Goal: Task Accomplishment & Management: Manage account settings

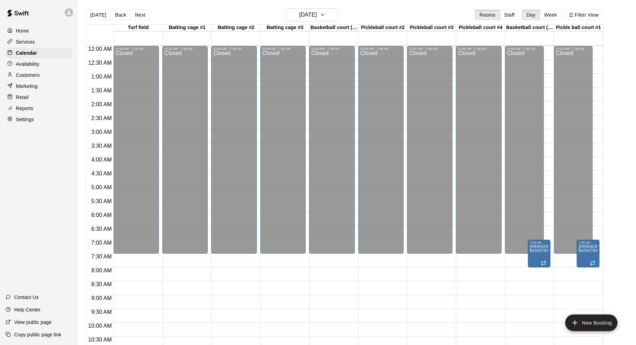
scroll to position [357, 0]
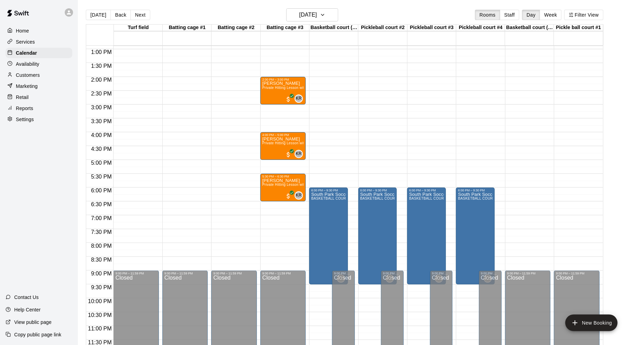
click at [35, 104] on div "Reports" at bounding box center [39, 108] width 67 height 10
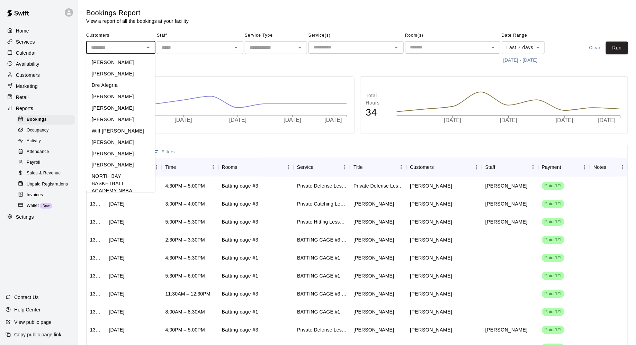
click at [133, 48] on input "text" at bounding box center [115, 47] width 54 height 9
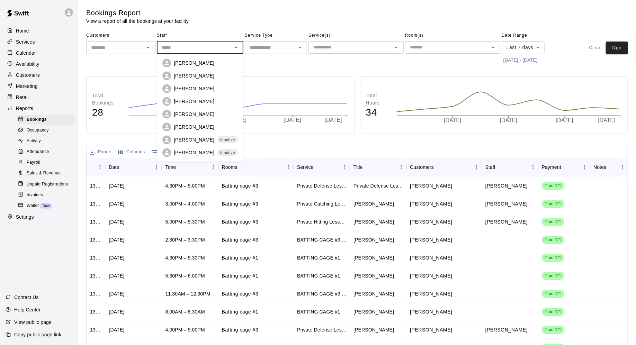
click at [187, 50] on input "text" at bounding box center [194, 47] width 71 height 9
click at [189, 102] on p "[PERSON_NAME]" at bounding box center [194, 101] width 40 height 7
type input "**********"
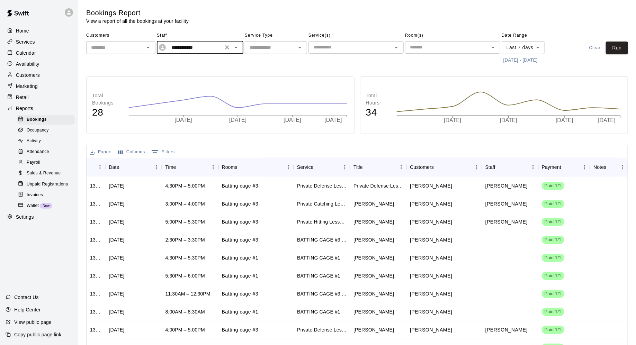
click at [298, 47] on icon "Open" at bounding box center [300, 47] width 8 height 8
click at [289, 72] on li "Lessons" at bounding box center [276, 73] width 62 height 11
type input "*******"
click at [542, 48] on body "**********" at bounding box center [318, 195] width 636 height 390
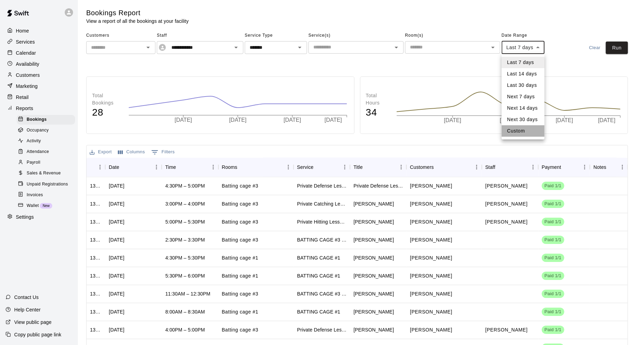
click at [514, 129] on li "Custom" at bounding box center [522, 130] width 43 height 11
type input "******"
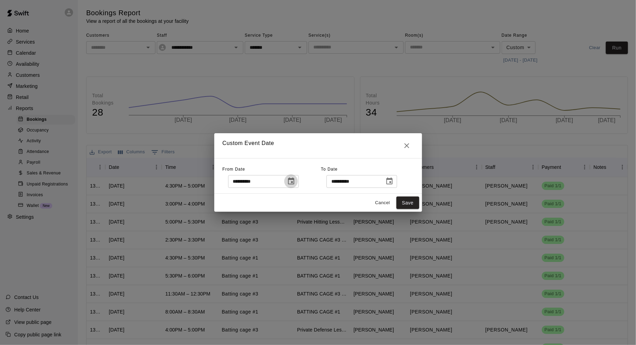
click at [292, 178] on icon "Choose date, selected date is Aug 13, 2025" at bounding box center [291, 181] width 8 height 8
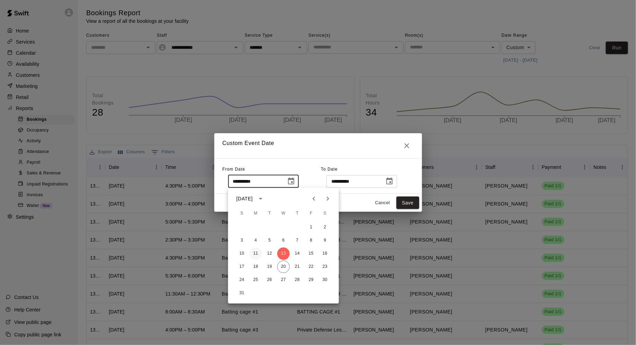
click at [253, 254] on button "11" at bounding box center [255, 253] width 12 height 12
type input "**********"
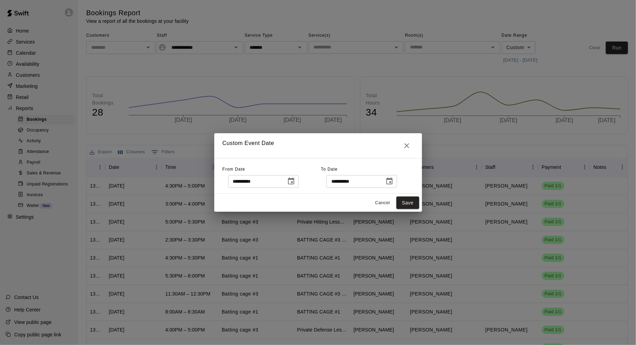
click at [391, 184] on icon "Choose date, selected date is Aug 20, 2025" at bounding box center [389, 181] width 6 height 7
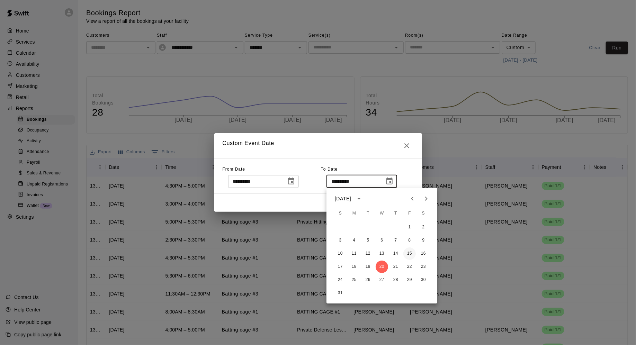
click at [409, 257] on button "15" at bounding box center [409, 253] width 12 height 12
type input "**********"
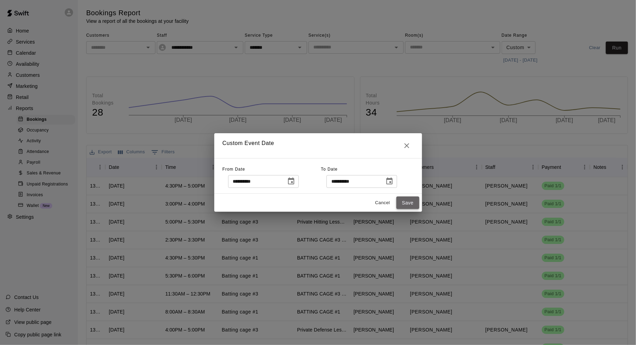
click at [410, 201] on button "Save" at bounding box center [407, 203] width 23 height 13
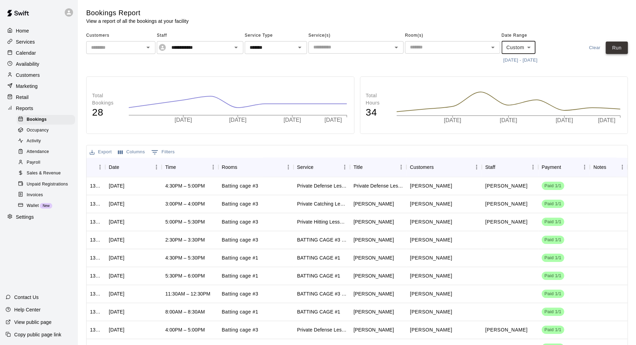
click at [615, 48] on button "Run" at bounding box center [617, 48] width 22 height 13
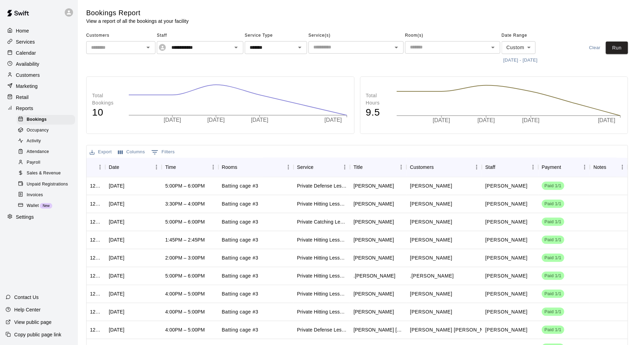
scroll to position [44, 0]
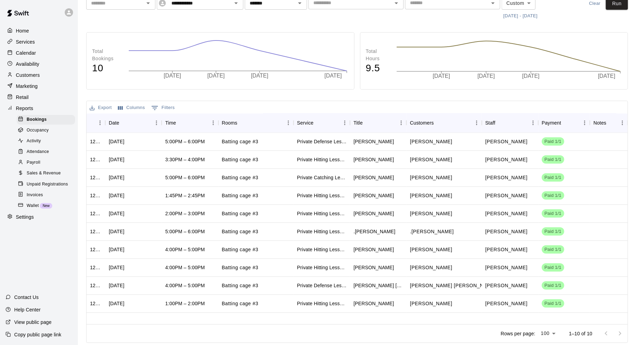
click at [101, 109] on button "Export" at bounding box center [101, 107] width 26 height 11
click at [105, 120] on li "Download as CSV" at bounding box center [114, 121] width 53 height 11
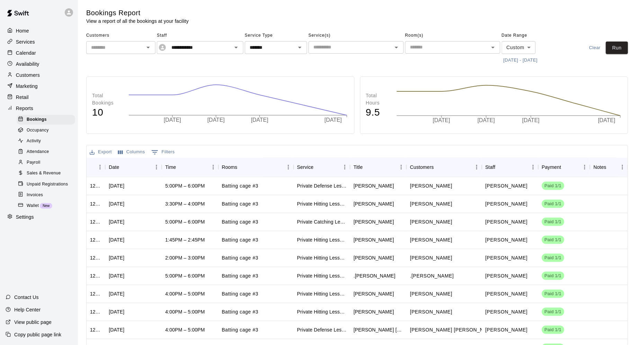
click at [47, 84] on div "Marketing" at bounding box center [39, 86] width 67 height 10
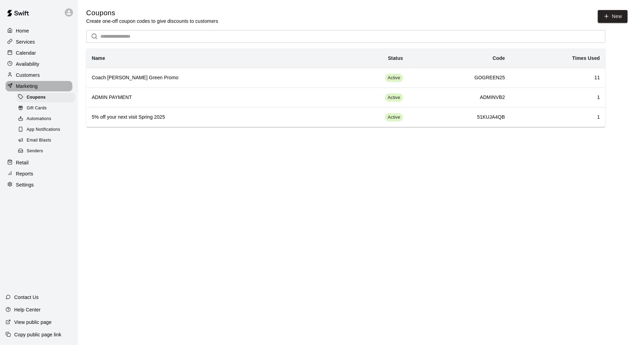
click at [46, 84] on div "Marketing" at bounding box center [39, 86] width 67 height 10
click at [48, 73] on div "Customers" at bounding box center [39, 75] width 67 height 10
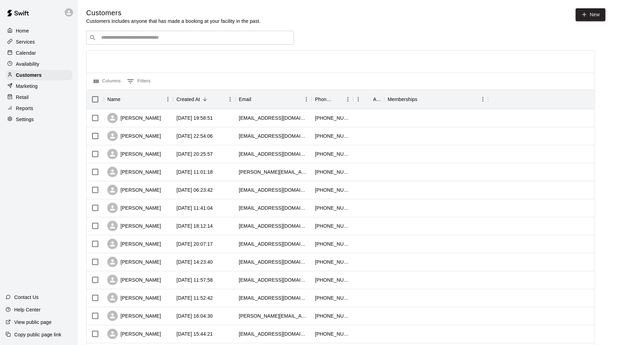
click at [35, 96] on div "Retail" at bounding box center [39, 97] width 67 height 10
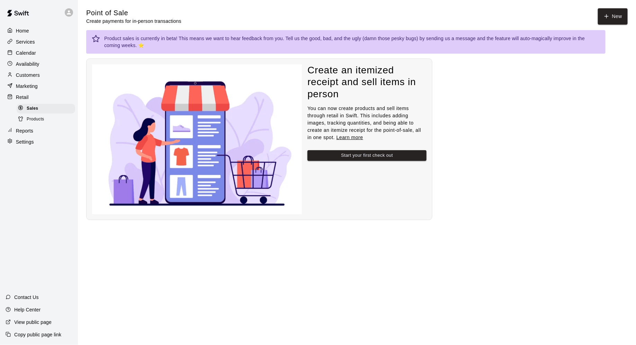
click at [38, 128] on div "Reports" at bounding box center [39, 131] width 67 height 10
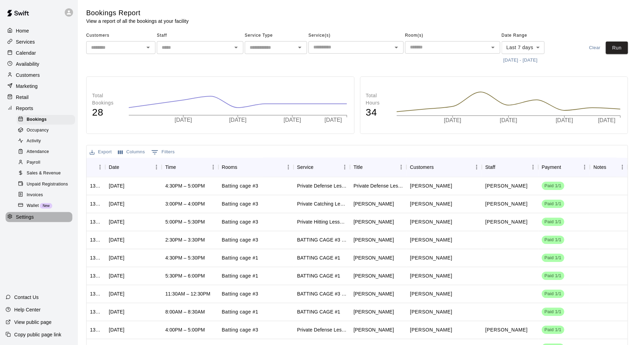
click at [30, 219] on p "Settings" at bounding box center [25, 216] width 18 height 7
select select "**"
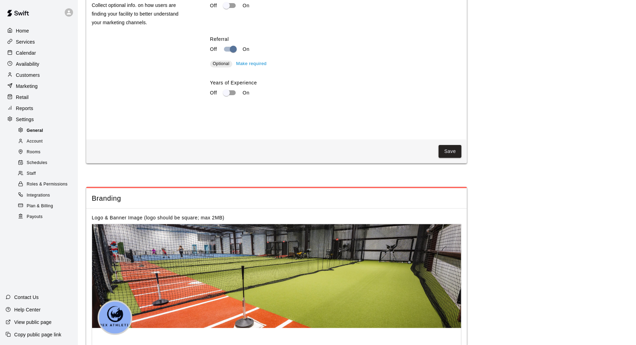
scroll to position [1318, 0]
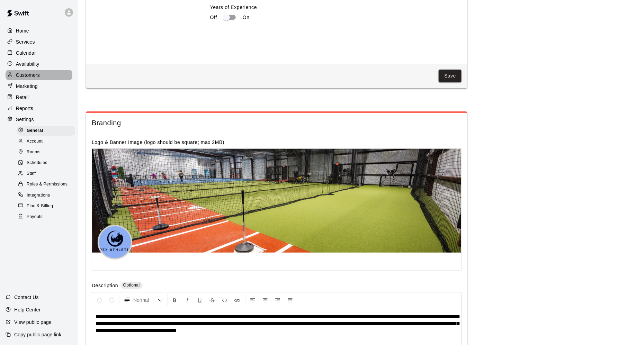
click at [58, 74] on div "Customers" at bounding box center [39, 75] width 67 height 10
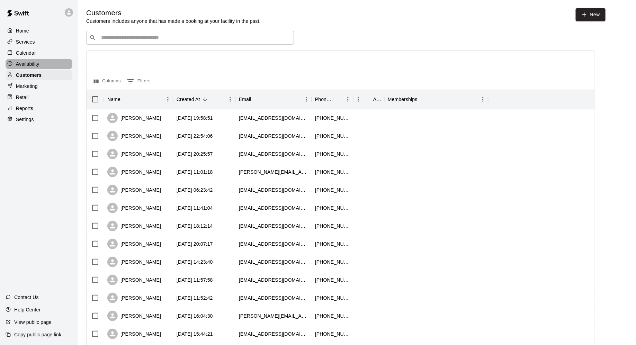
click at [53, 61] on div "Availability" at bounding box center [39, 64] width 67 height 10
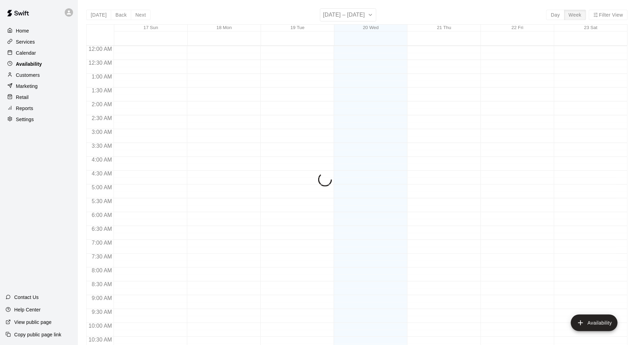
scroll to position [357, 0]
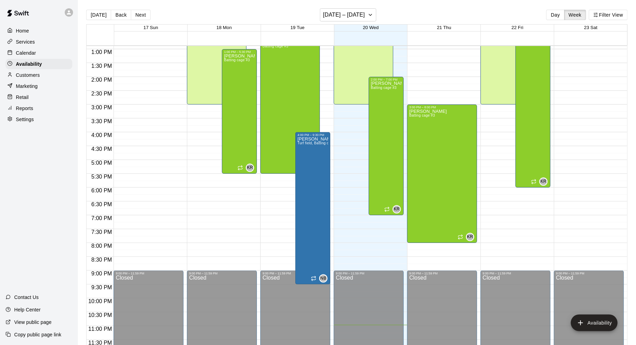
click at [54, 49] on div "Calendar" at bounding box center [39, 53] width 67 height 10
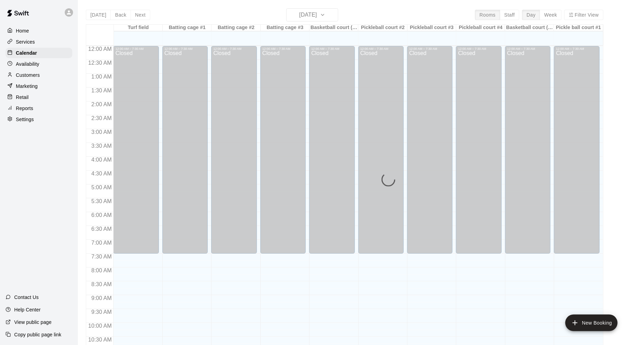
scroll to position [336, 0]
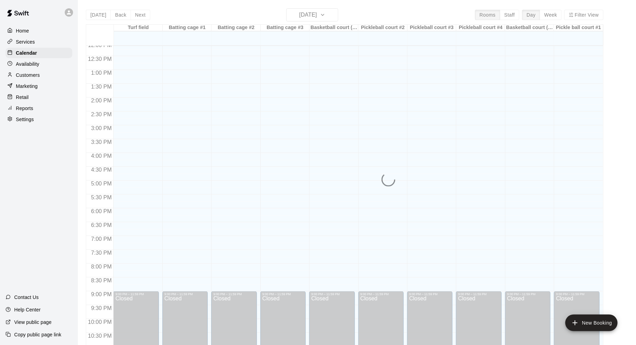
click at [54, 36] on div "Home Services Calendar Availability Customers Marketing Retail Reports Settings" at bounding box center [39, 75] width 78 height 100
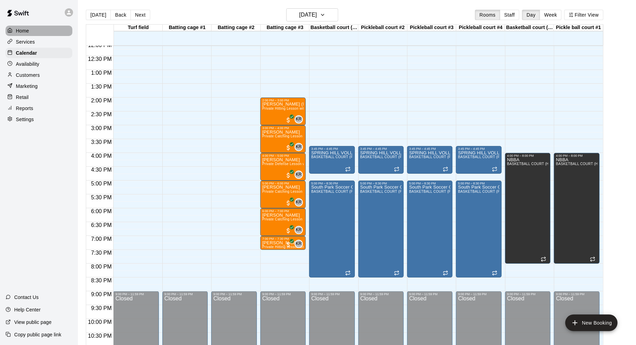
click at [50, 29] on div "Home" at bounding box center [39, 31] width 67 height 10
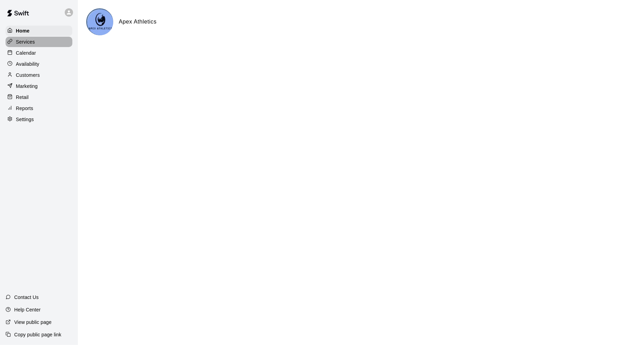
click at [47, 46] on div "Services" at bounding box center [39, 42] width 67 height 10
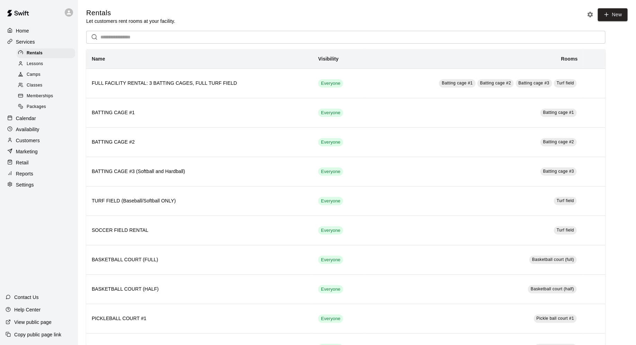
click at [37, 116] on div "Calendar" at bounding box center [39, 118] width 67 height 10
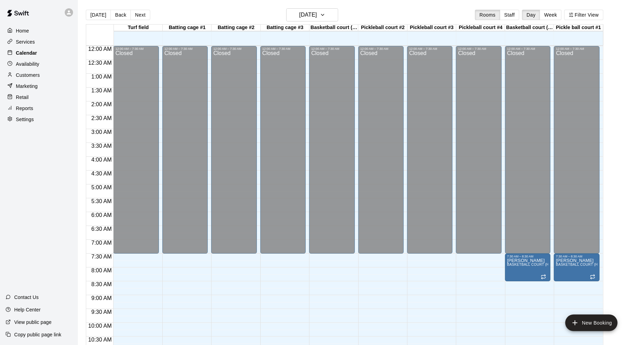
scroll to position [336, 0]
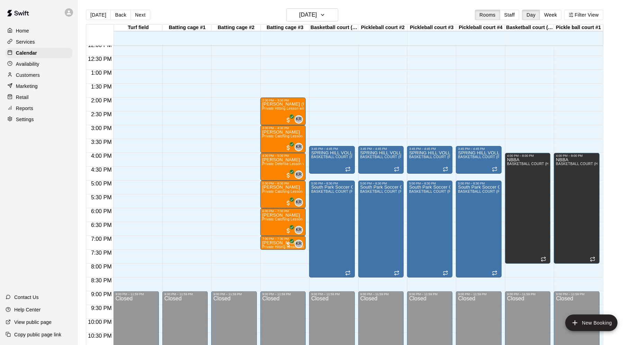
click at [45, 66] on div "Availability" at bounding box center [39, 64] width 67 height 10
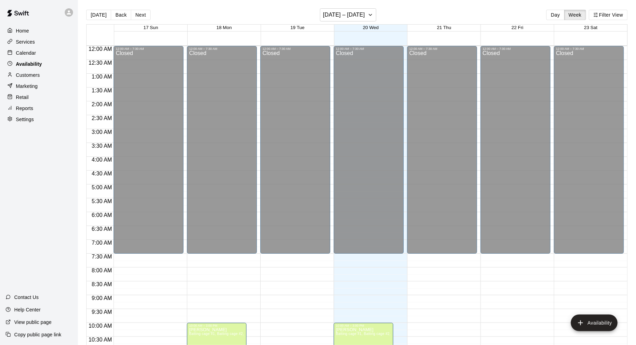
scroll to position [357, 0]
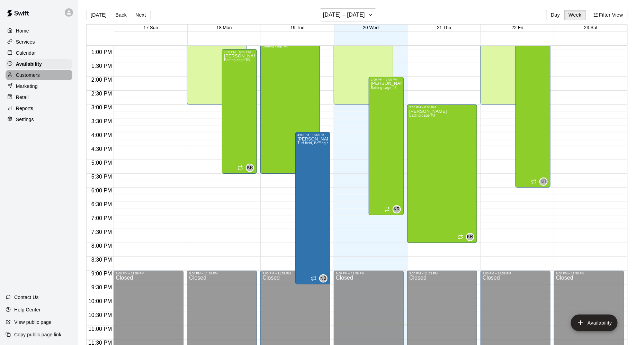
click at [44, 71] on div "Customers" at bounding box center [39, 75] width 67 height 10
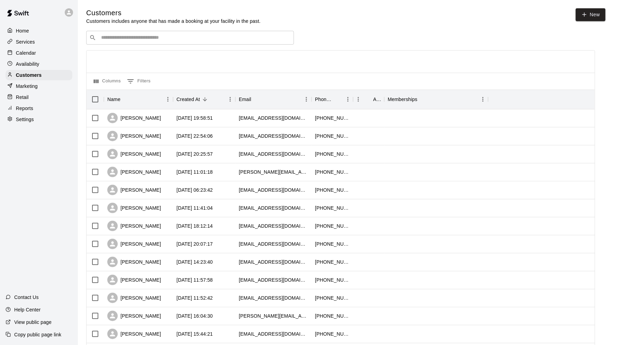
click at [41, 85] on div "Marketing" at bounding box center [39, 86] width 67 height 10
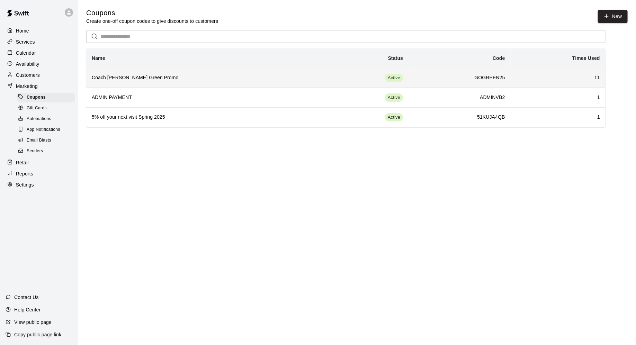
click at [440, 77] on h6 "GOGREEN25" at bounding box center [459, 78] width 91 height 8
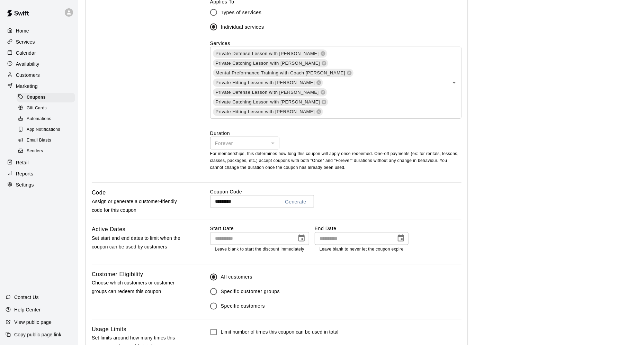
scroll to position [459, 0]
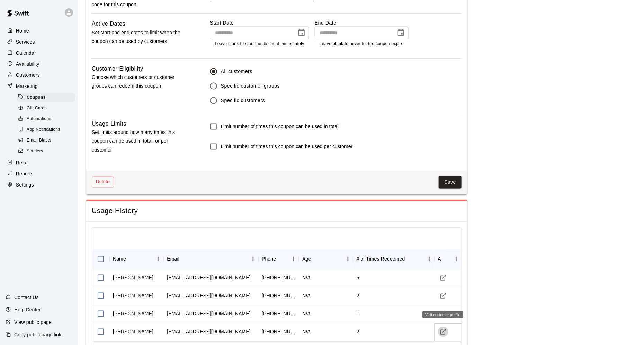
click at [441, 328] on icon "Visit customer profile" at bounding box center [442, 331] width 7 height 7
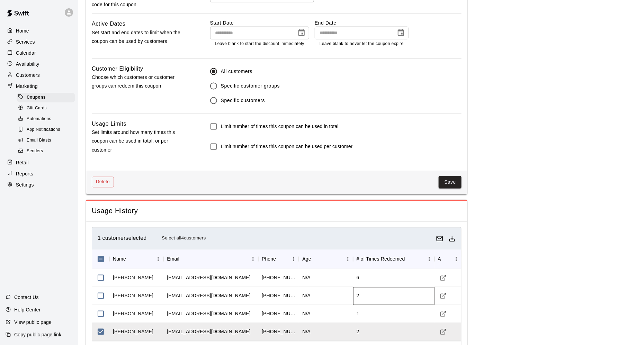
click at [356, 287] on div "2" at bounding box center [393, 296] width 81 height 18
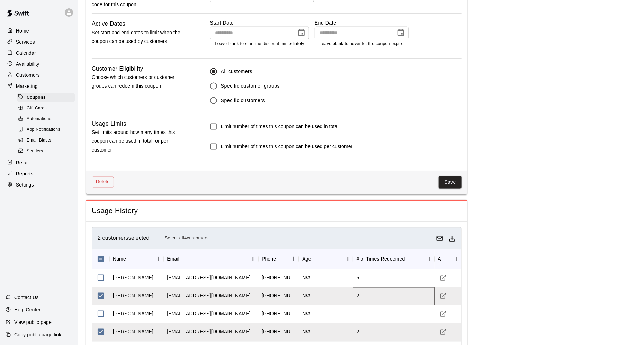
click at [362, 287] on div "2" at bounding box center [393, 296] width 81 height 18
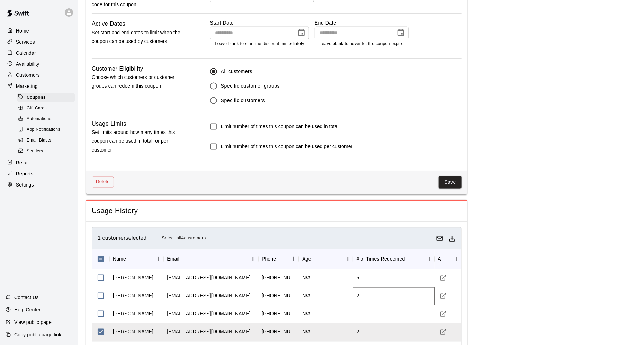
click at [362, 287] on div "2" at bounding box center [393, 296] width 81 height 18
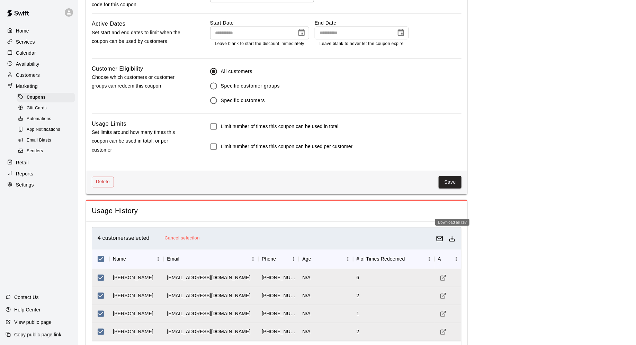
click at [452, 236] on line "Download as csv" at bounding box center [452, 237] width 0 height 3
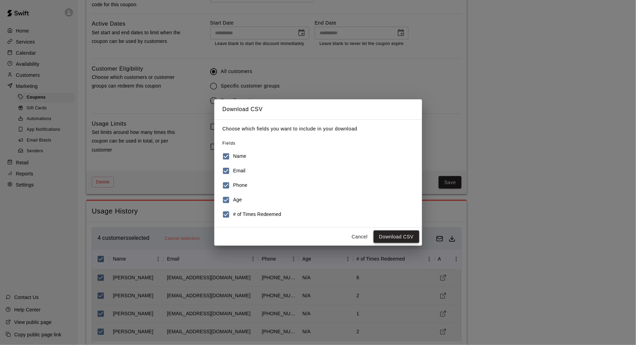
click at [401, 239] on button "Download CSV" at bounding box center [396, 236] width 46 height 13
click at [352, 236] on button "Cancel" at bounding box center [359, 236] width 22 height 13
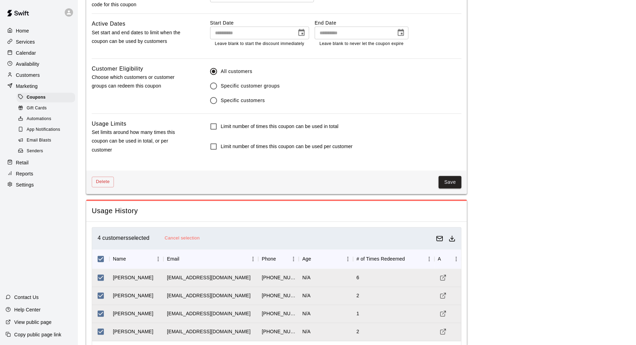
click at [195, 233] on button "Cancel selection" at bounding box center [182, 238] width 38 height 11
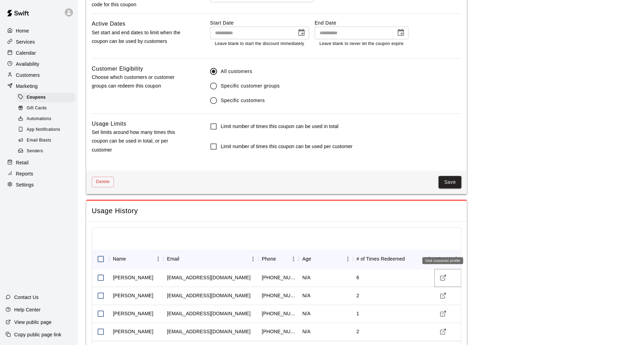
click at [444, 274] on icon "Visit customer profile" at bounding box center [442, 277] width 7 height 7
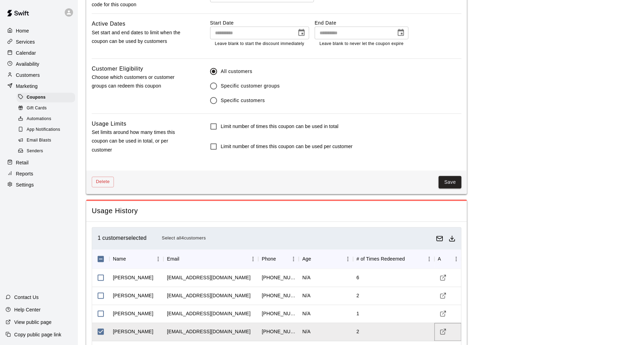
click at [445, 328] on icon "Visit customer profile" at bounding box center [442, 331] width 7 height 7
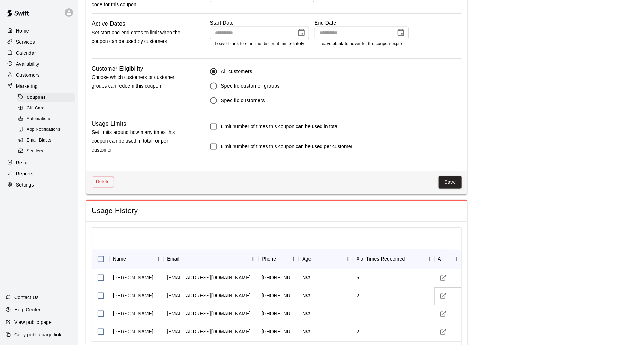
click at [442, 292] on icon "Visit customer profile" at bounding box center [442, 295] width 7 height 7
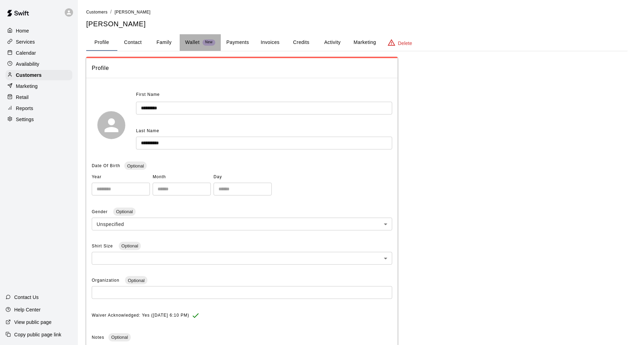
click at [199, 44] on p "Wallet" at bounding box center [192, 42] width 15 height 7
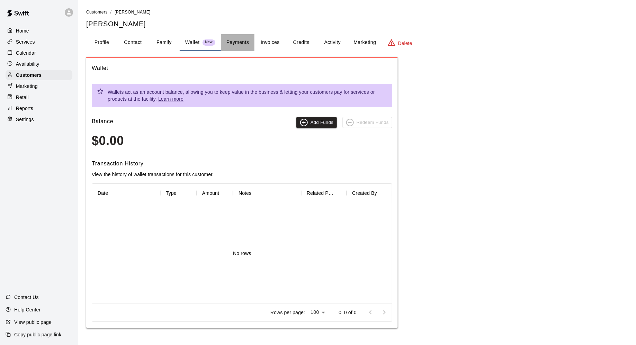
click at [232, 45] on button "Payments" at bounding box center [238, 42] width 34 height 17
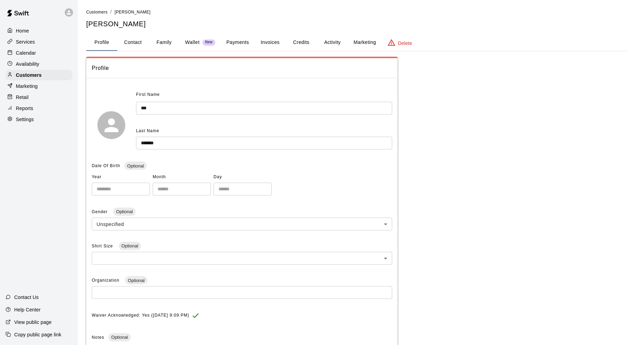
click at [306, 40] on button "Credits" at bounding box center [300, 42] width 31 height 17
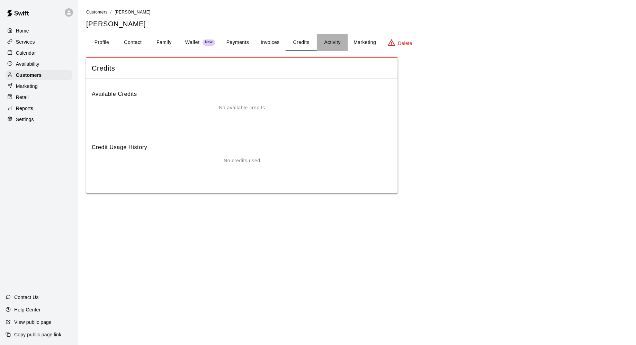
click at [331, 43] on button "Activity" at bounding box center [332, 42] width 31 height 17
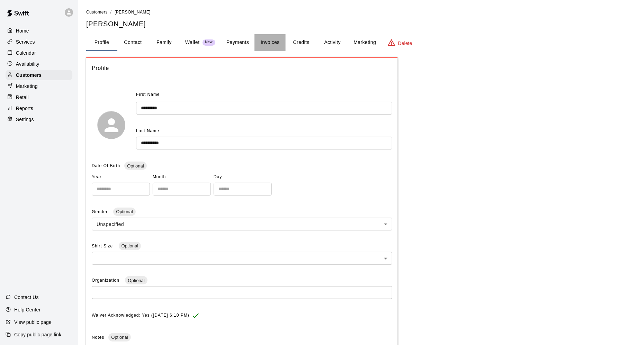
click at [274, 40] on button "Invoices" at bounding box center [269, 42] width 31 height 17
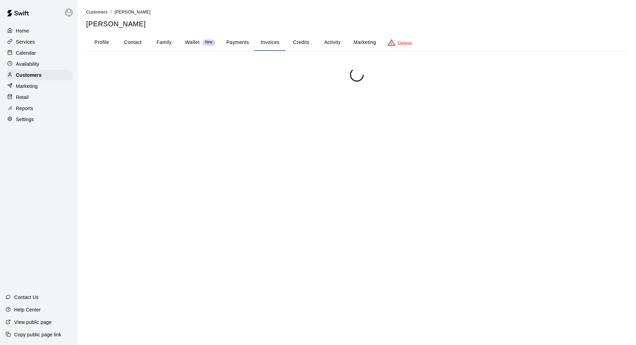
click at [298, 47] on button "Credits" at bounding box center [300, 42] width 31 height 17
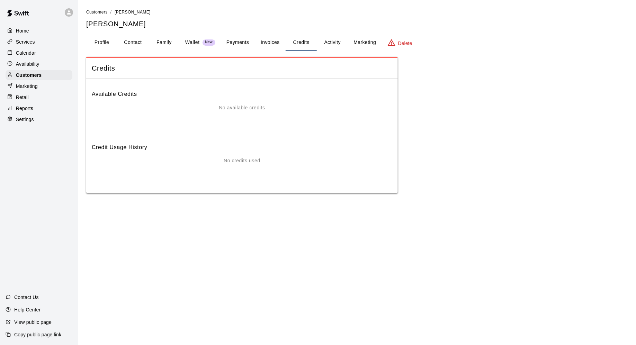
click at [342, 48] on button "Activity" at bounding box center [332, 42] width 31 height 17
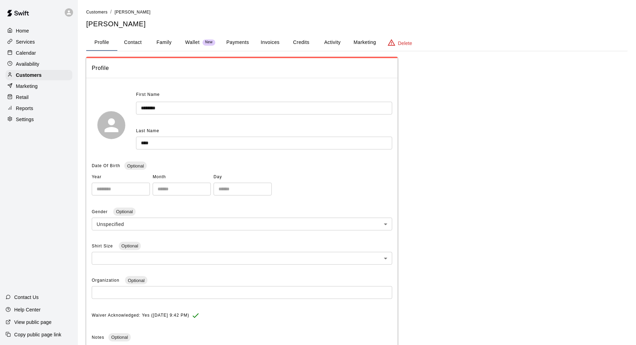
click at [333, 43] on button "Activity" at bounding box center [332, 42] width 31 height 17
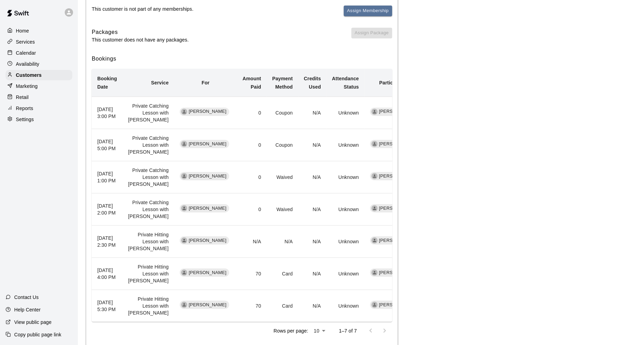
scroll to position [103, 0]
click at [36, 55] on p "Calendar" at bounding box center [26, 52] width 20 height 7
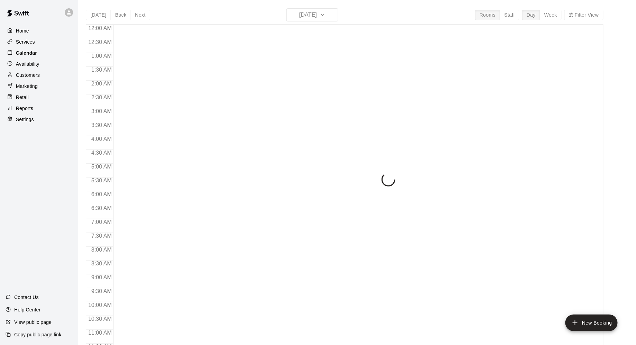
scroll to position [336, 0]
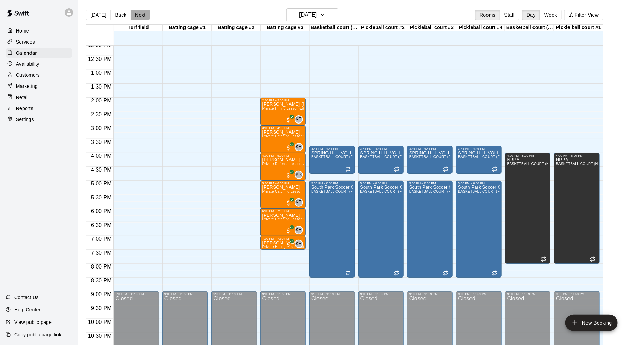
click at [140, 16] on button "Next" at bounding box center [139, 15] width 19 height 10
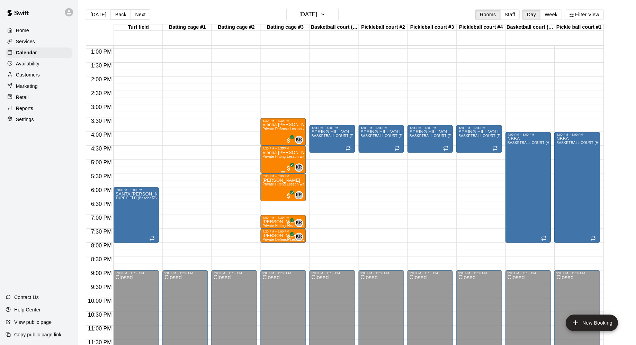
scroll to position [0, 0]
